Goal: Navigation & Orientation: Find specific page/section

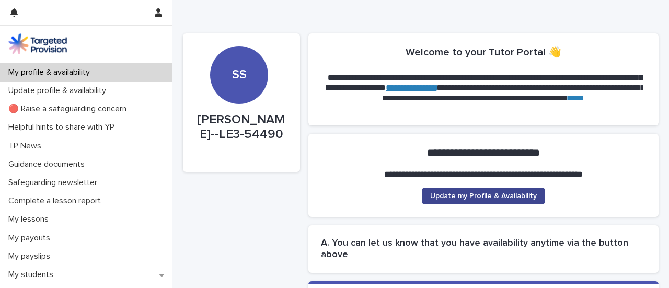
click at [492, 194] on span "Update my Profile & Availability" at bounding box center [483, 195] width 107 height 7
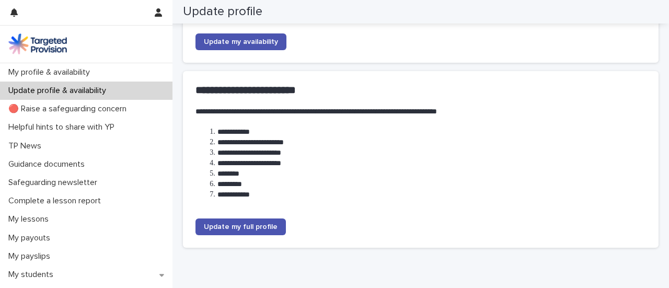
scroll to position [171, 0]
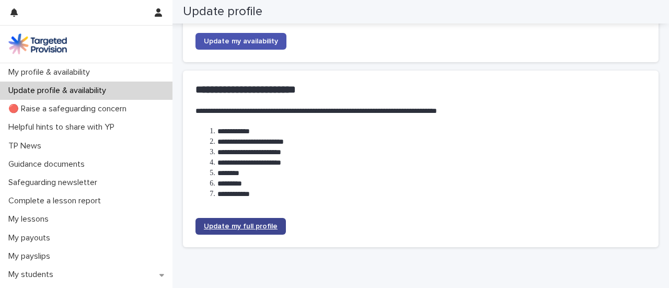
click at [247, 231] on link "Update my full profile" at bounding box center [240, 226] width 90 height 17
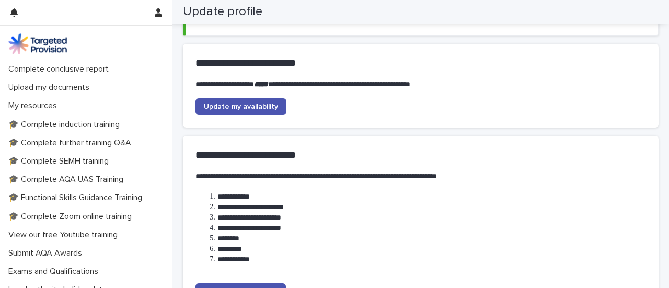
scroll to position [189, 0]
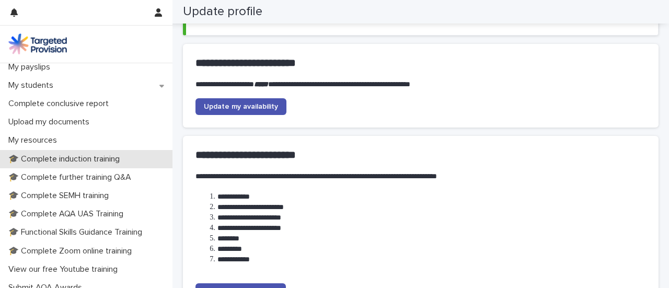
click at [75, 159] on p "🎓 Complete induction training" at bounding box center [66, 159] width 124 height 10
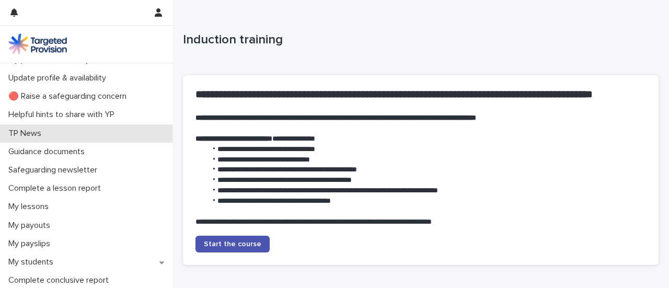
scroll to position [53, 0]
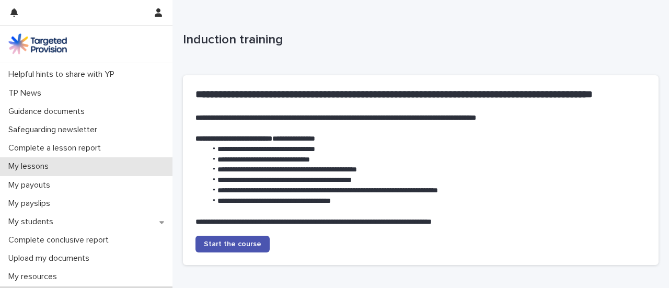
click at [74, 168] on div "My lessons" at bounding box center [86, 166] width 172 height 18
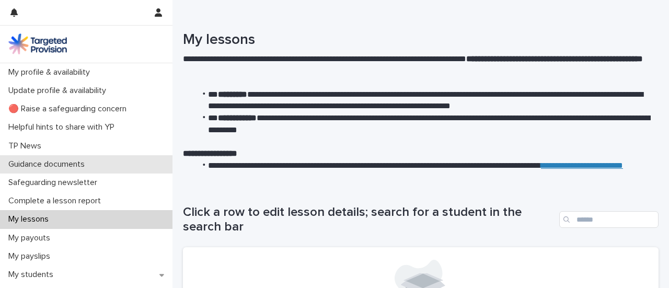
scroll to position [68, 0]
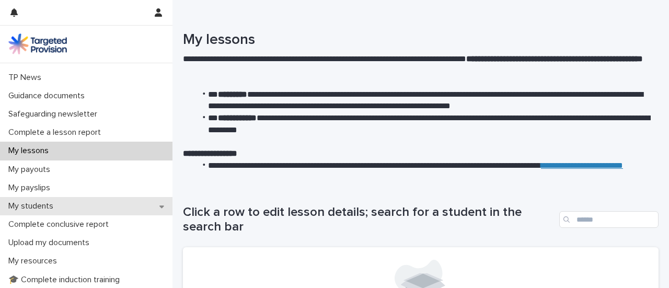
click at [68, 204] on div "My students" at bounding box center [86, 206] width 172 height 18
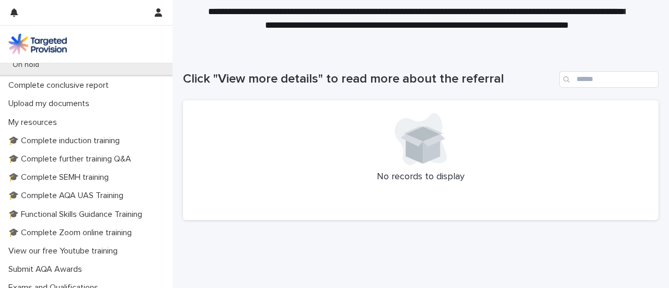
scroll to position [381, 0]
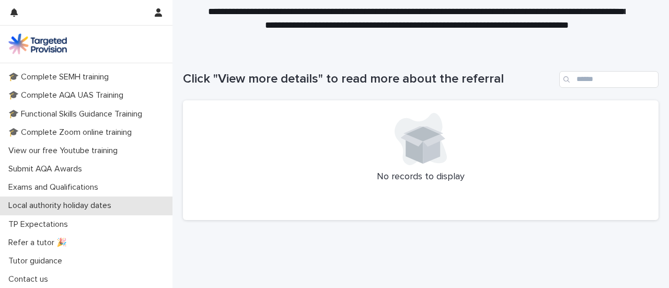
click at [73, 208] on p "Local authority holiday dates" at bounding box center [61, 206] width 115 height 10
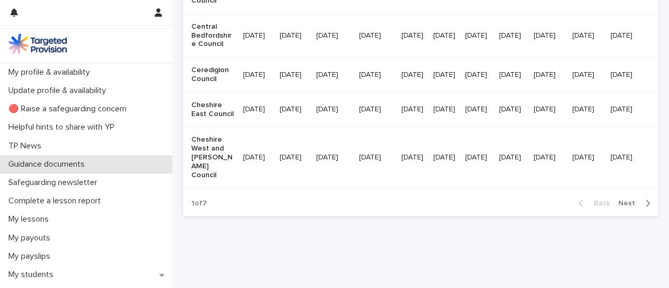
click at [70, 168] on p "Guidance documents" at bounding box center [48, 164] width 89 height 10
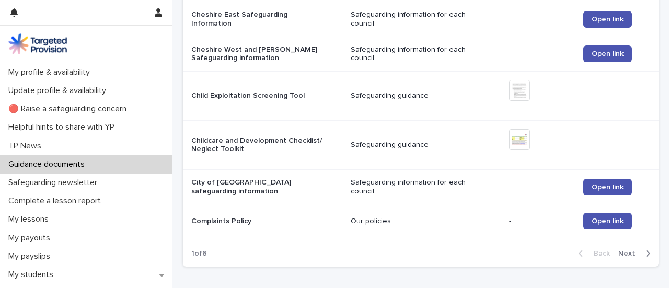
scroll to position [1073, 0]
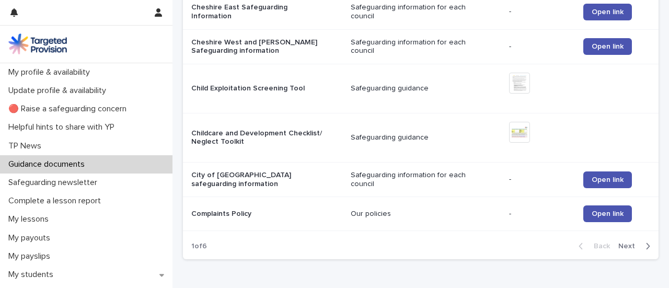
click at [622, 242] on span "Next" at bounding box center [629, 245] width 23 height 7
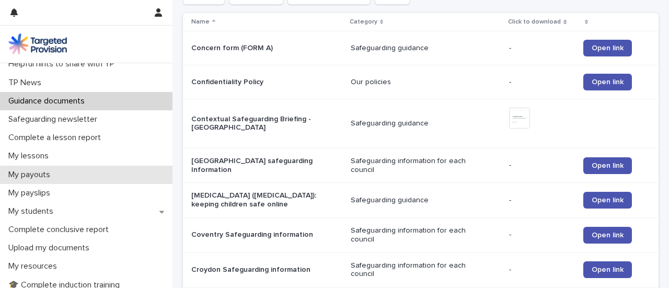
scroll to position [65, 0]
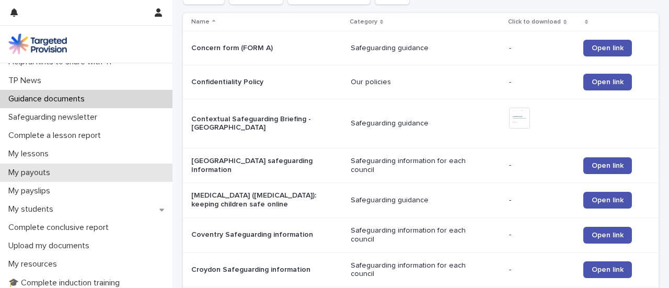
click at [36, 171] on p "My payouts" at bounding box center [31, 173] width 54 height 10
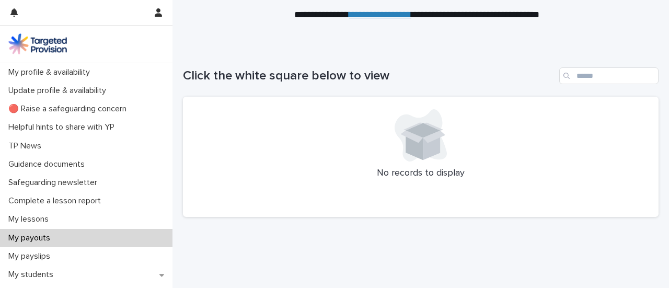
scroll to position [62, 0]
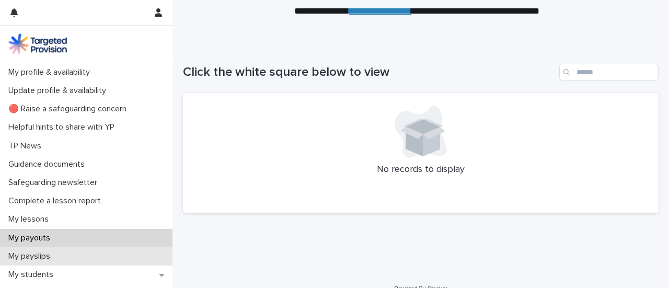
click at [39, 259] on p "My payslips" at bounding box center [31, 256] width 54 height 10
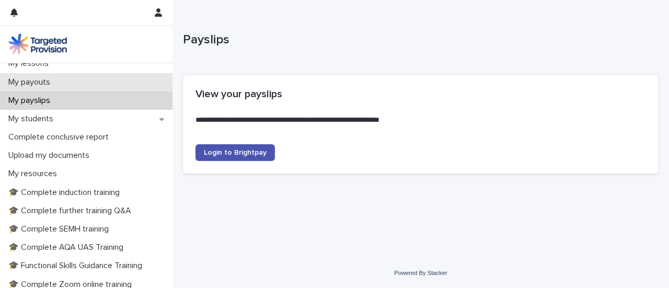
scroll to position [156, 0]
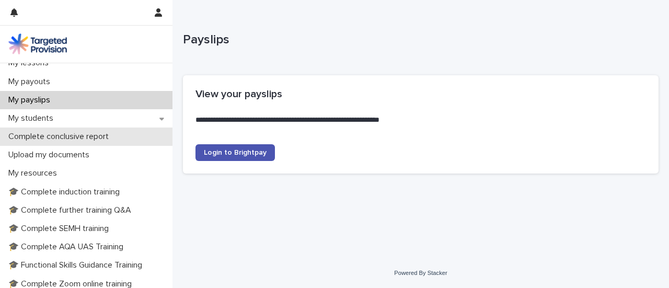
click at [66, 138] on p "Complete conclusive report" at bounding box center [60, 137] width 113 height 10
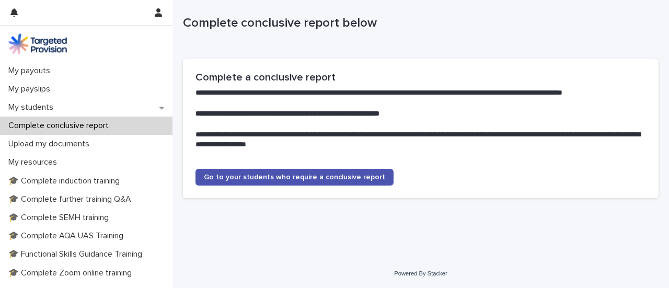
scroll to position [168, 0]
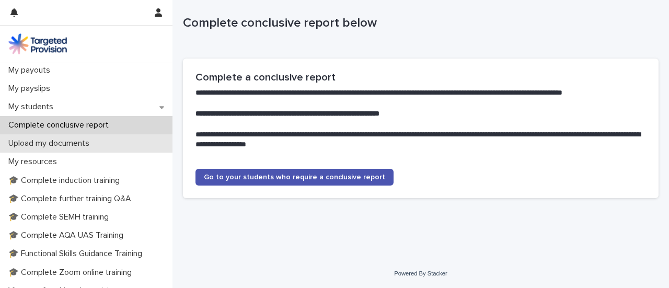
click at [79, 150] on div "Upload my documents" at bounding box center [86, 143] width 172 height 18
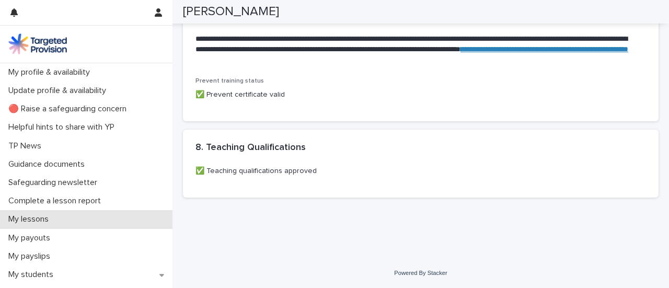
scroll to position [308, 0]
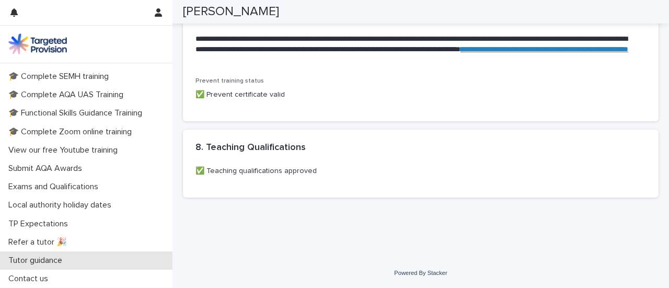
click at [67, 256] on p "Tutor guidance" at bounding box center [37, 261] width 66 height 10
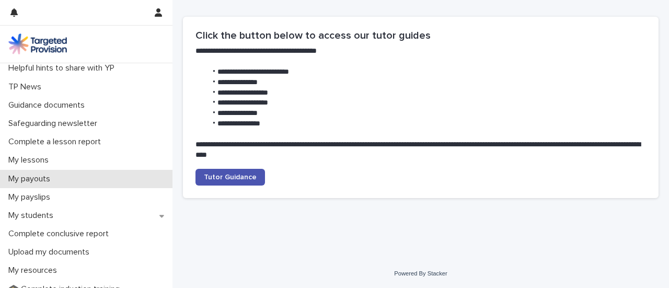
scroll to position [44, 0]
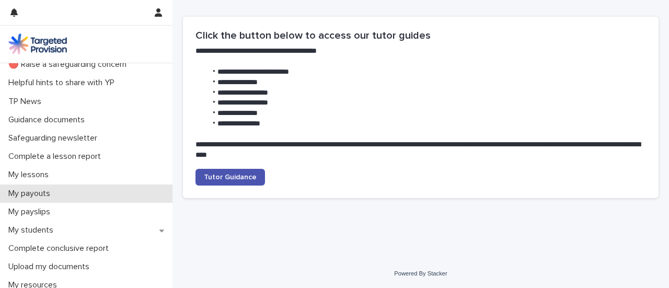
click at [75, 201] on div "My payouts" at bounding box center [86, 193] width 172 height 18
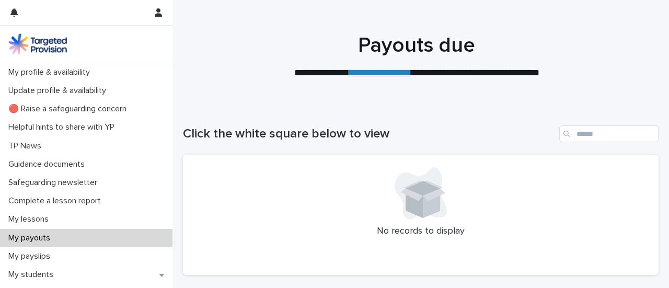
click at [374, 75] on link "**********" at bounding box center [380, 72] width 62 height 9
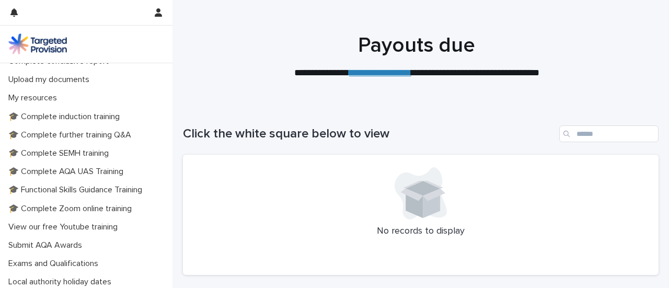
scroll to position [308, 0]
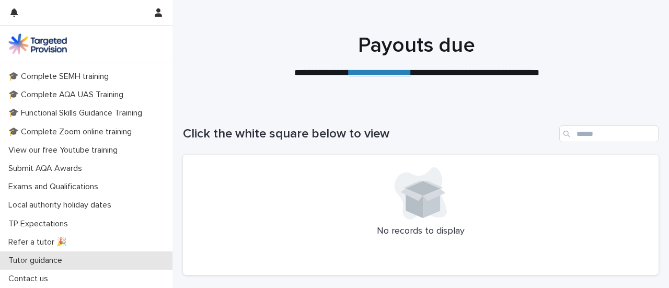
click at [86, 269] on div "Tutor guidance" at bounding box center [86, 260] width 172 height 18
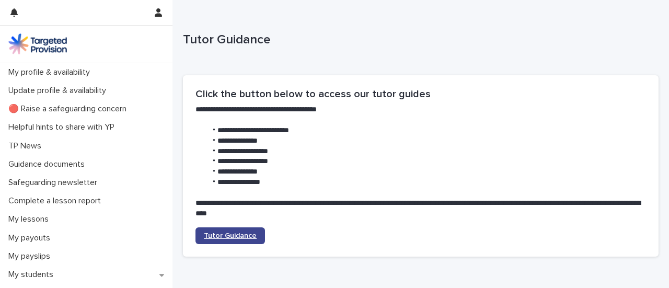
click at [242, 233] on span "Tutor Guidance" at bounding box center [230, 235] width 53 height 7
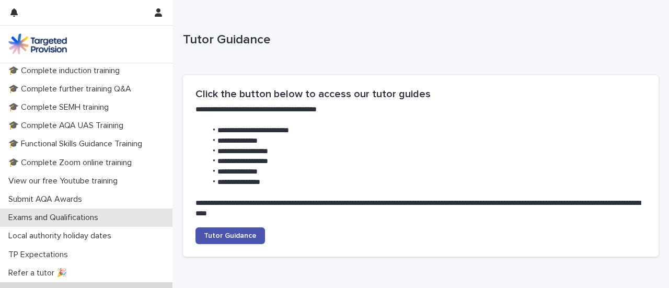
scroll to position [308, 0]
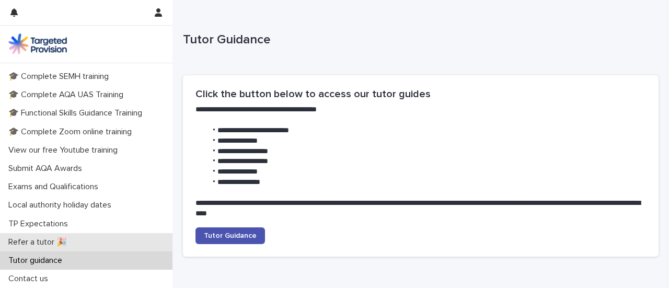
click at [49, 239] on p "Refer a tutor 🎉" at bounding box center [39, 242] width 71 height 10
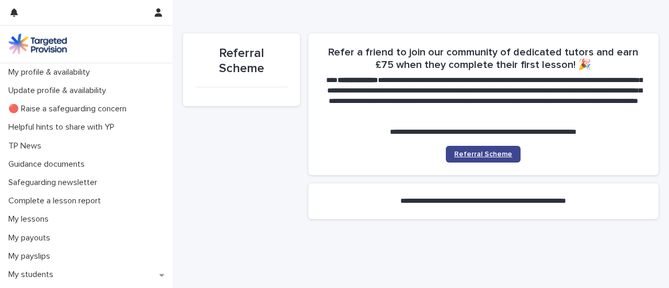
click at [489, 153] on span "Referral Scheme" at bounding box center [483, 153] width 58 height 7
